Goal: Transaction & Acquisition: Purchase product/service

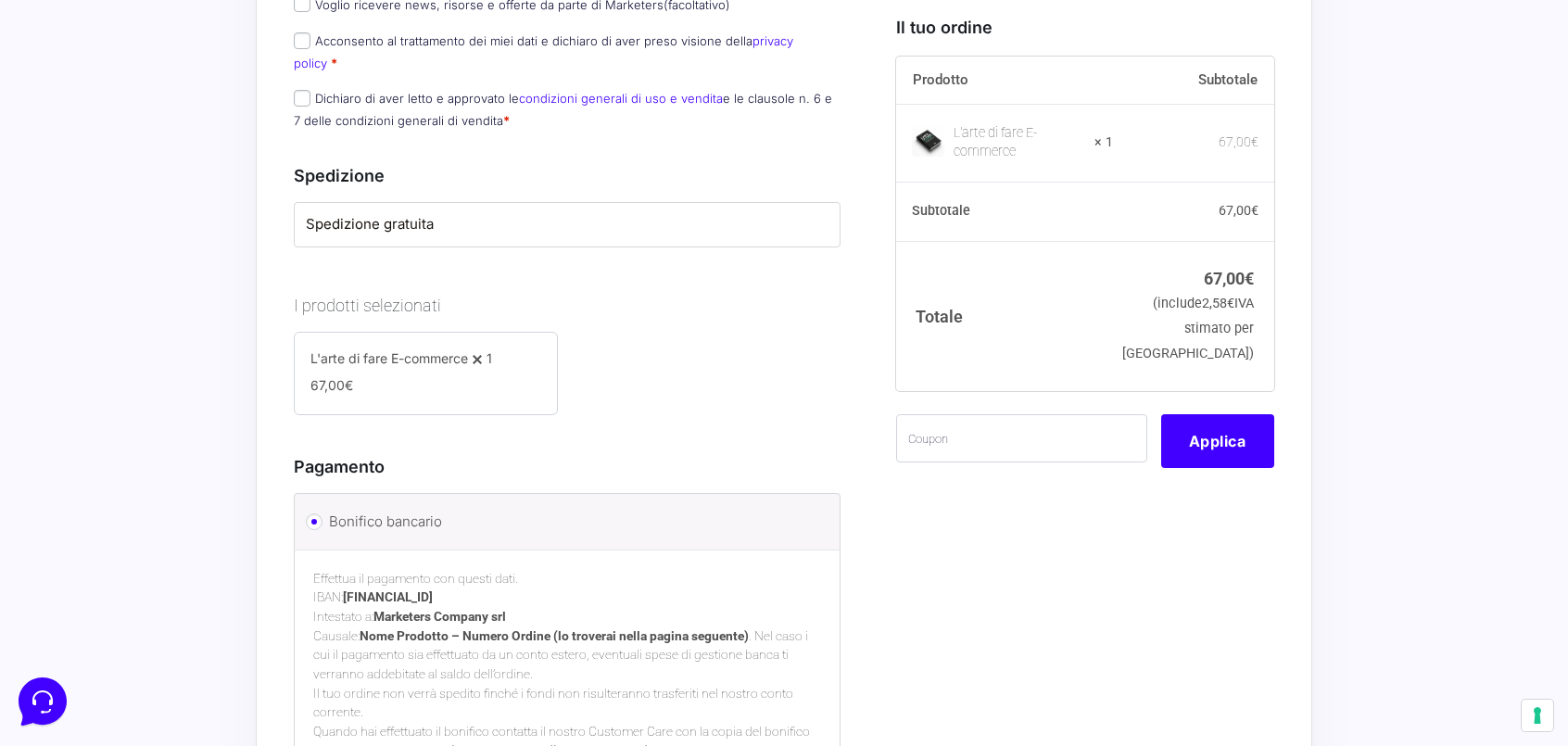
scroll to position [819, 0]
click at [964, 435] on input "text" at bounding box center [1022, 437] width 251 height 48
click at [1218, 443] on button "Applica" at bounding box center [1218, 440] width 114 height 54
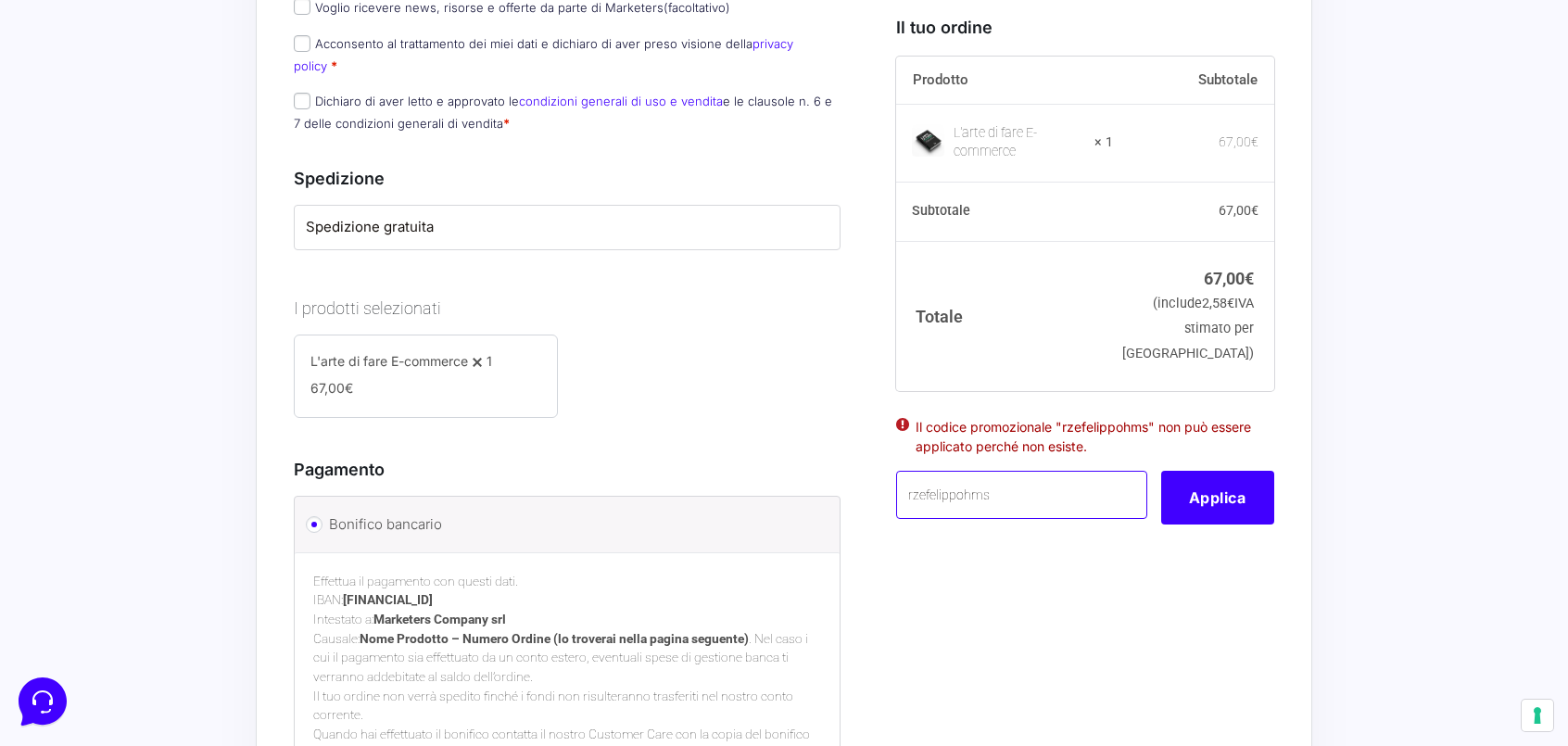
click at [1012, 503] on input "rzefelippohms" at bounding box center [1022, 494] width 251 height 48
click at [976, 496] on input "rzefelippohms" at bounding box center [1022, 494] width 251 height 48
paste input "[EMAIL_ADDRESS]"
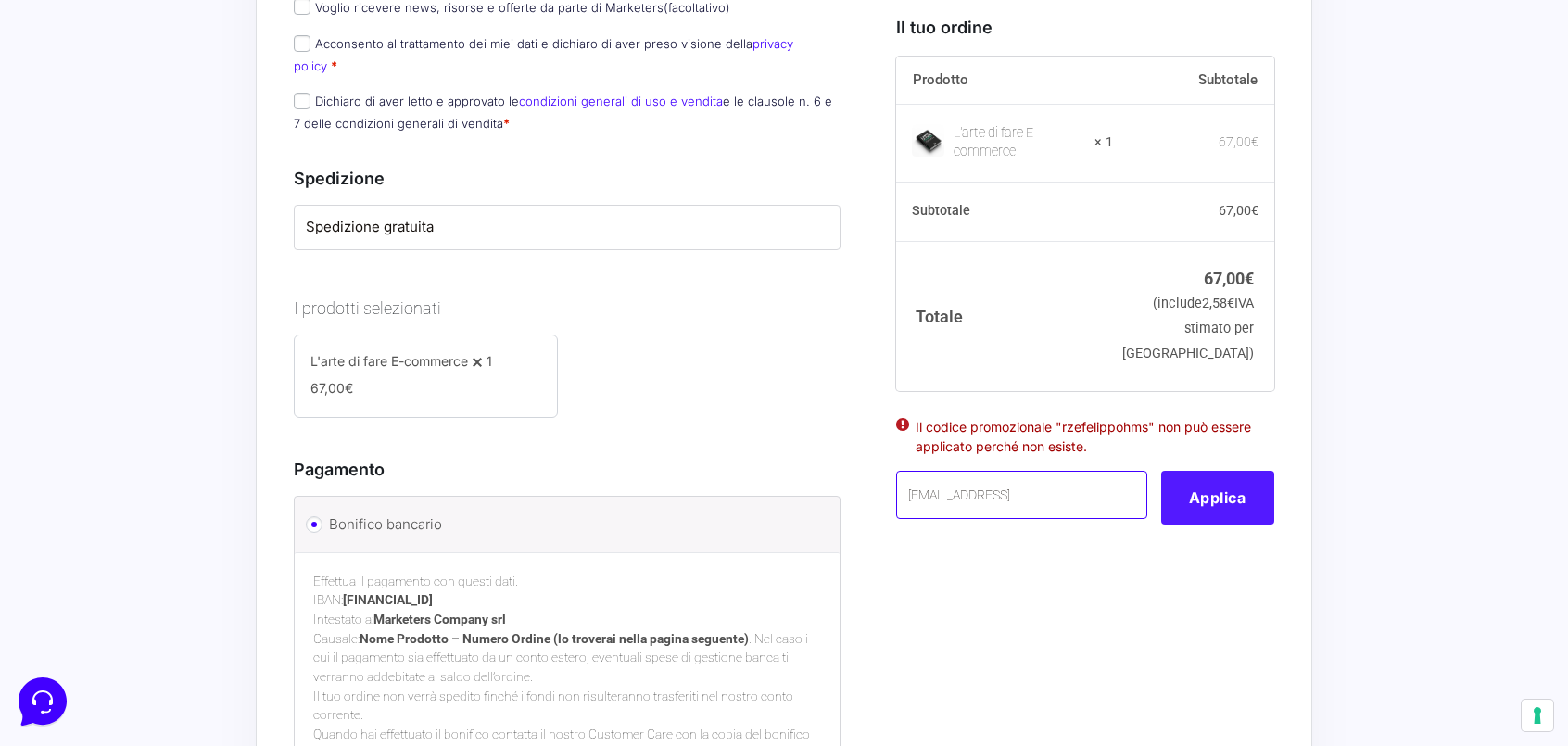
type input "[EMAIL_ADDRESS]"
click at [1208, 502] on button "Applica" at bounding box center [1218, 497] width 114 height 54
click at [1218, 497] on button "Applica" at bounding box center [1218, 497] width 114 height 54
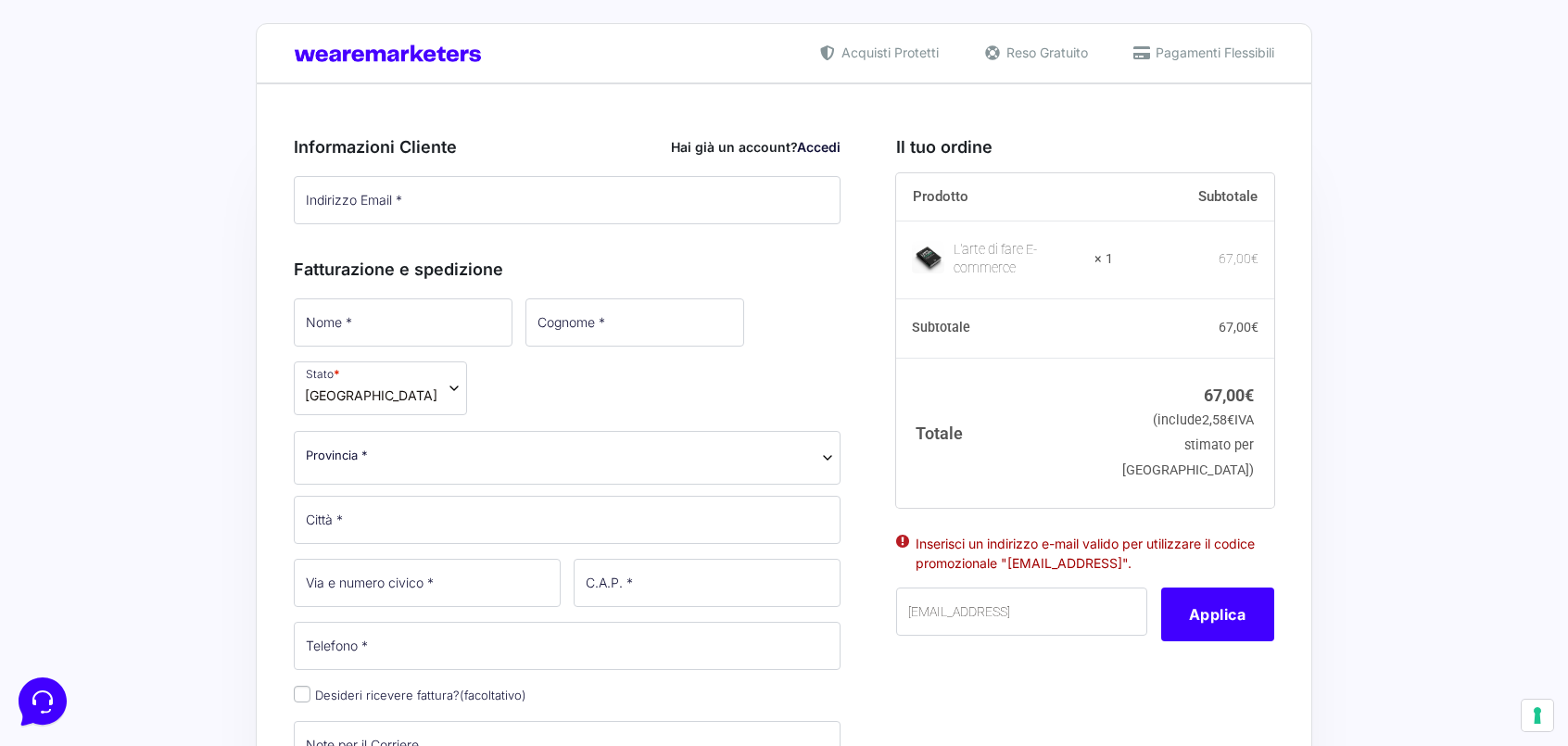
scroll to position [0, 0]
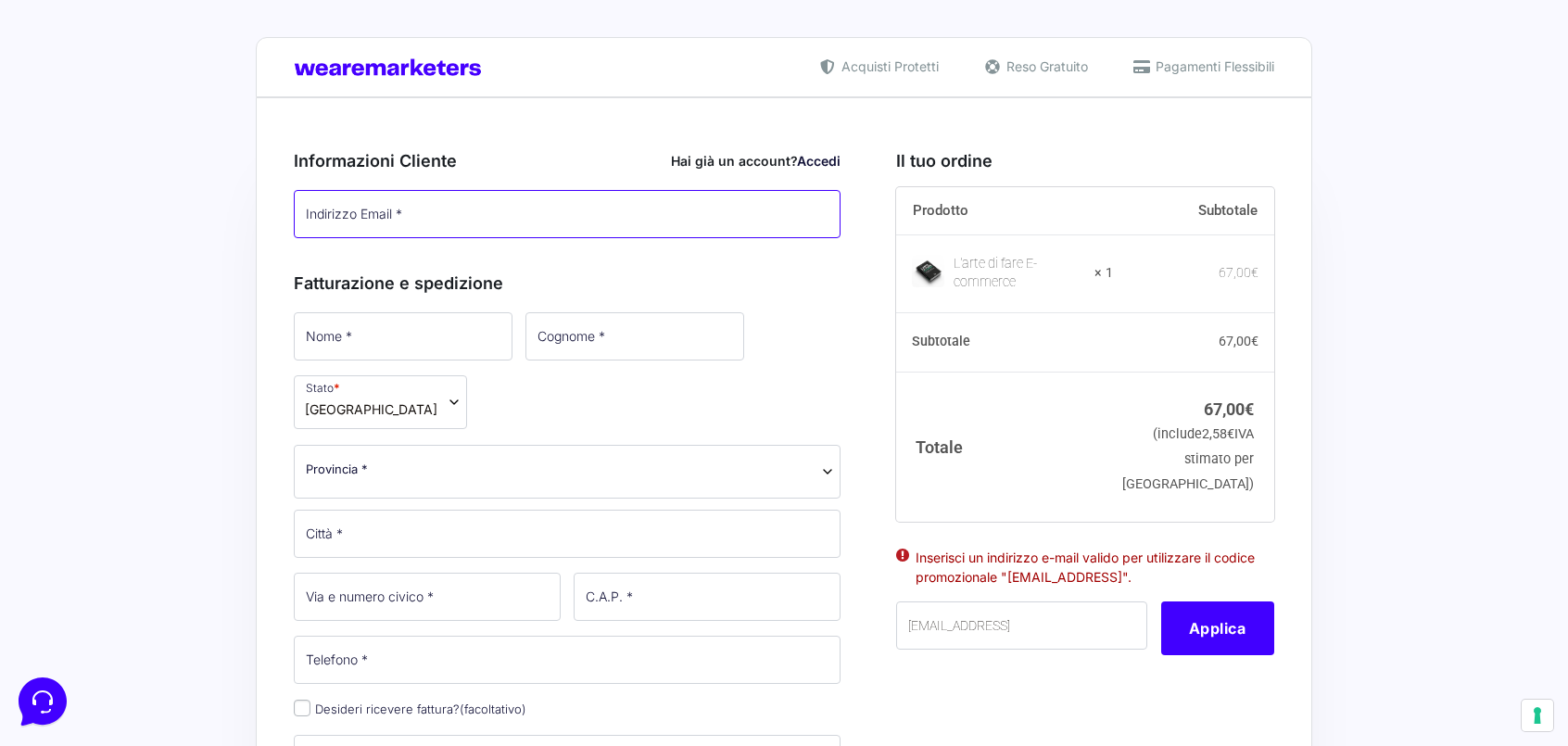
click at [435, 219] on input "Indirizzo Email *" at bounding box center [567, 214] width 546 height 48
type input "[EMAIL_ADDRESS][DOMAIN_NAME]"
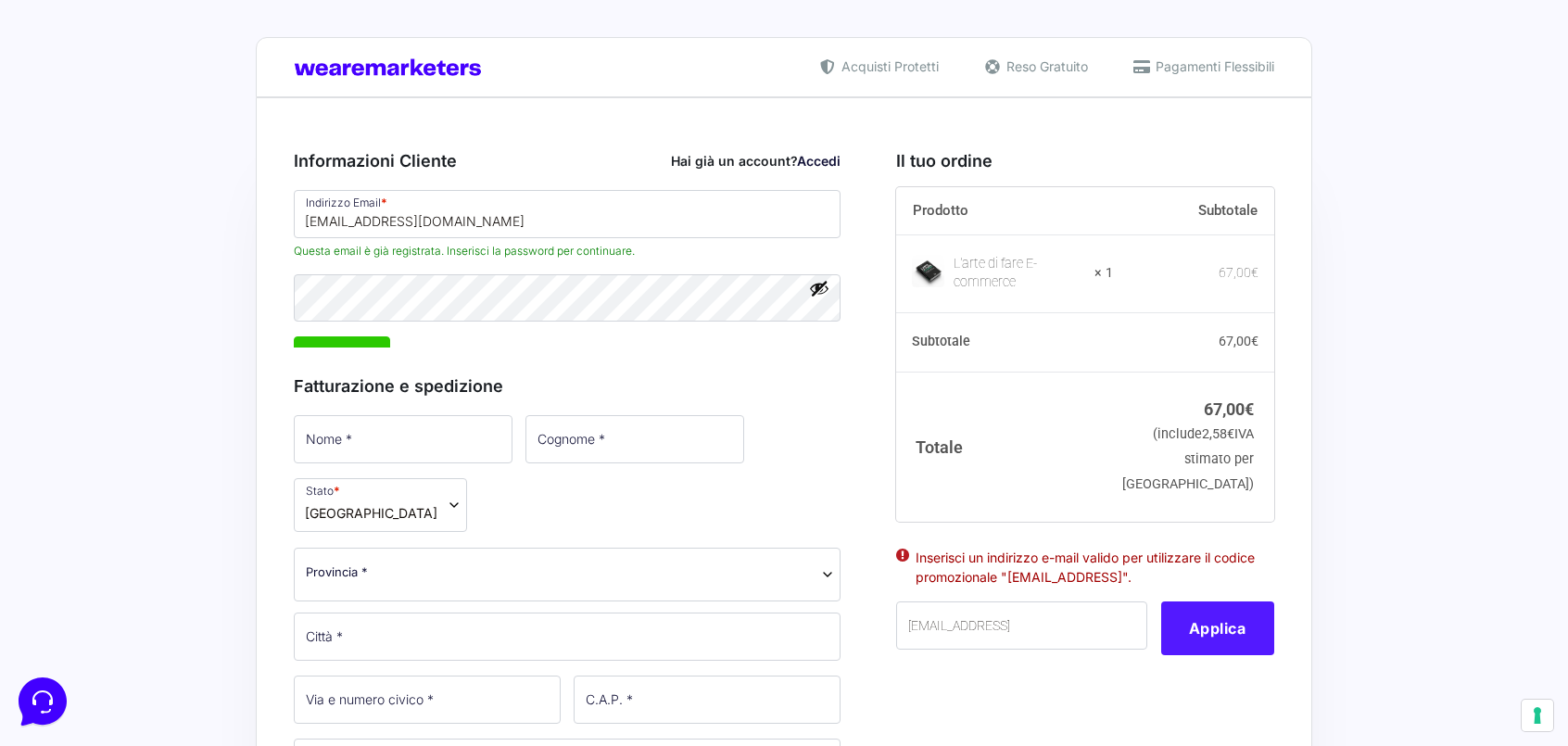
click at [1199, 644] on button "Applica" at bounding box center [1218, 628] width 114 height 54
